Goal: Find contact information: Find contact information

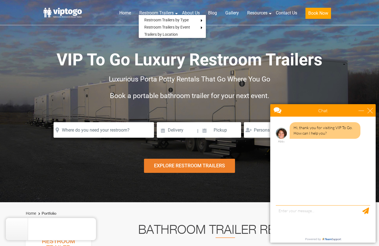
click at [243, 38] on div "VIP To Go Luxury Restroom Trailers Luxurious Porta Potty Rentals That Go Where …" at bounding box center [189, 81] width 291 height 120
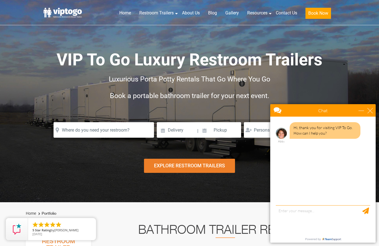
click at [286, 14] on link "Contact Us" at bounding box center [287, 13] width 30 height 12
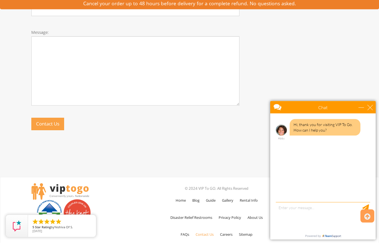
scroll to position [330, 0]
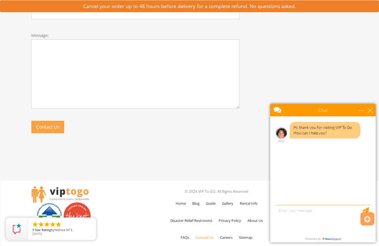
click at [368, 110] on div "close" at bounding box center [370, 111] width 6 height 6
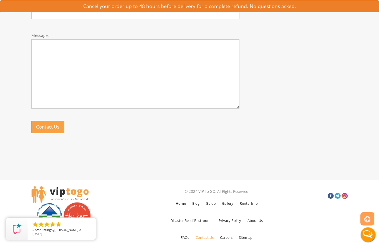
click at [262, 219] on link "About Us" at bounding box center [255, 221] width 21 height 16
